Goal: Information Seeking & Learning: Learn about a topic

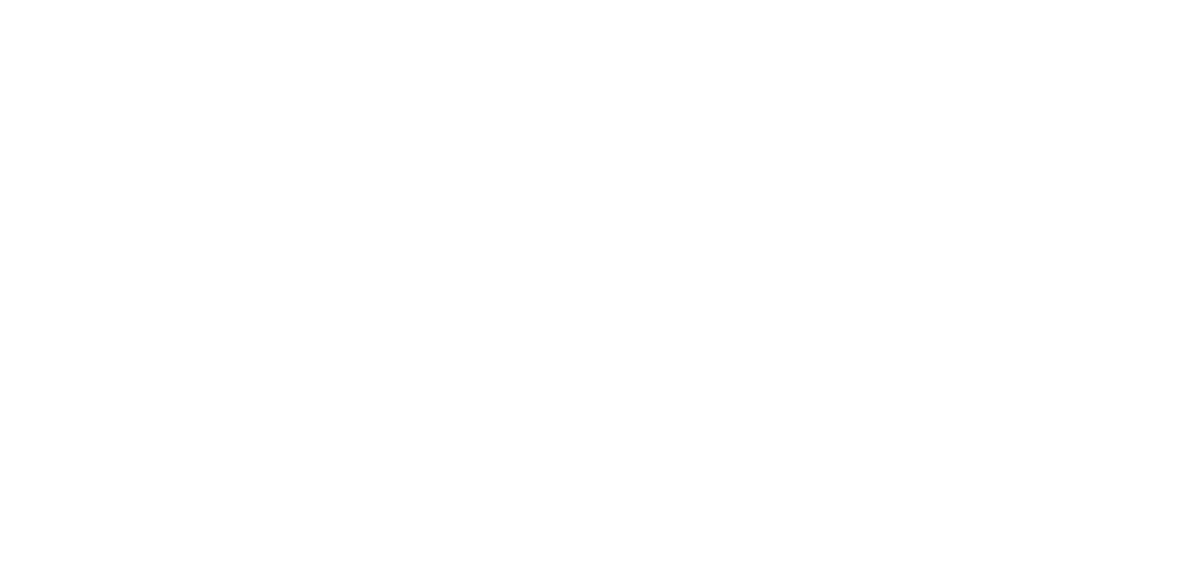
select select
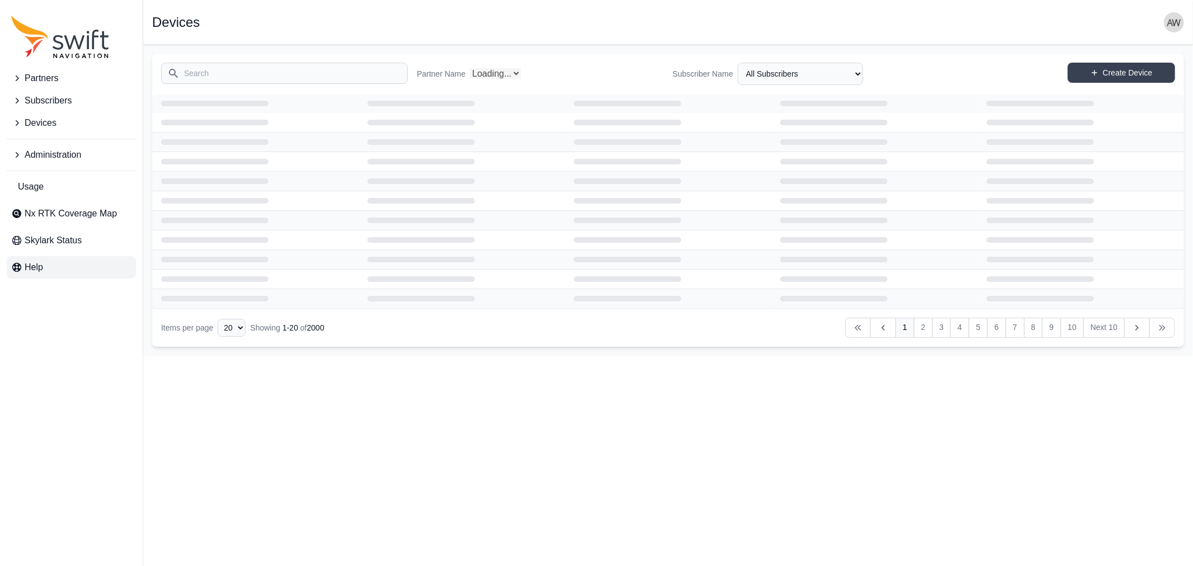
click at [31, 271] on span "Help" at bounding box center [34, 267] width 18 height 13
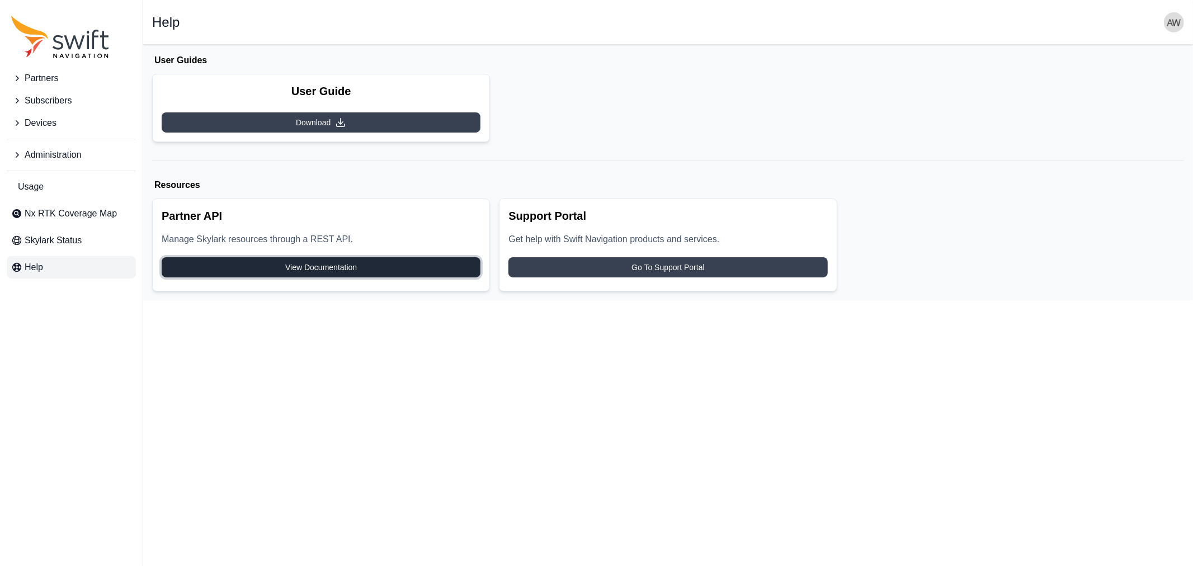
click at [305, 268] on span "View Documentation" at bounding box center [321, 267] width 72 height 11
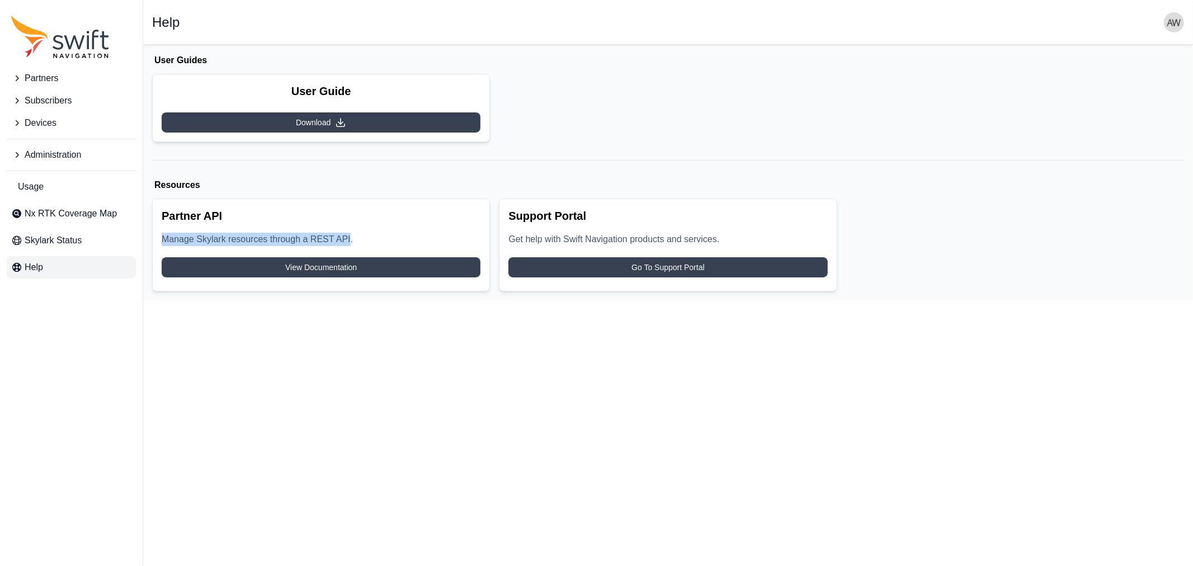
drag, startPoint x: 164, startPoint y: 239, endPoint x: 351, endPoint y: 239, distance: 187.3
click at [351, 239] on p "Manage Skylark resources through a REST API." at bounding box center [321, 243] width 319 height 20
copy p "Manage Skylark resources through a REST API"
